Goal: Answer question/provide support: Share knowledge or assist other users

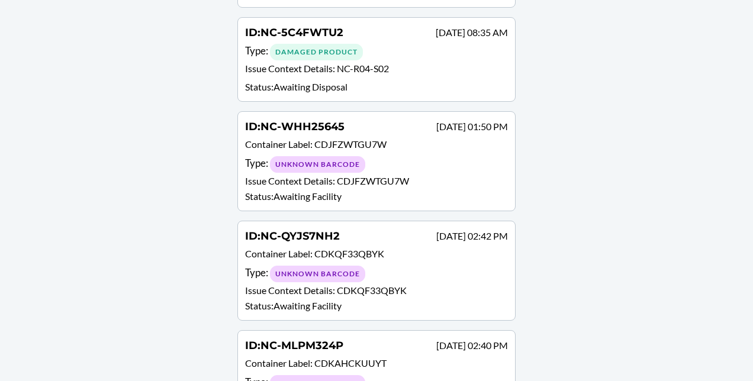
scroll to position [1584, 0]
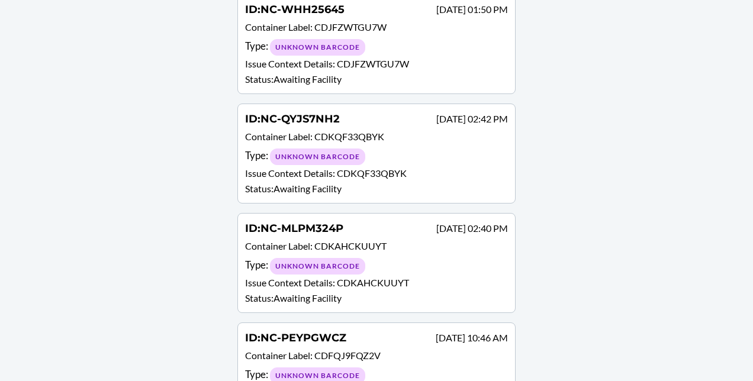
click at [414, 367] on div "Type : Unknown Barcode" at bounding box center [376, 375] width 263 height 17
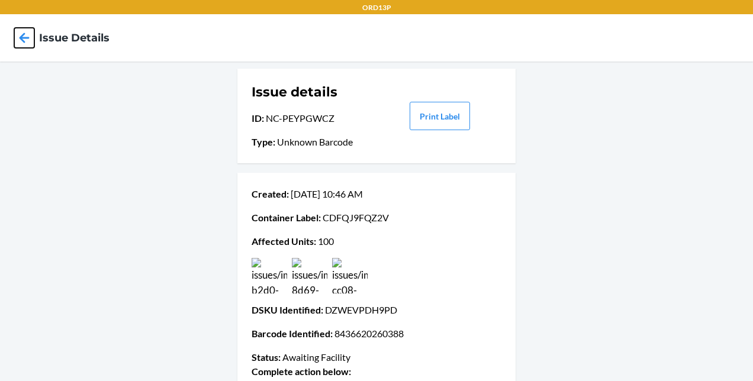
click at [27, 40] on icon at bounding box center [24, 38] width 20 height 20
